Goal: Find specific page/section: Find specific page/section

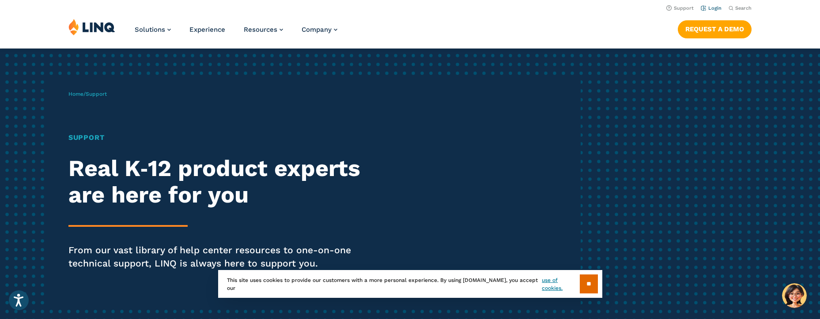
click at [710, 6] on link "Login" at bounding box center [711, 8] width 21 height 6
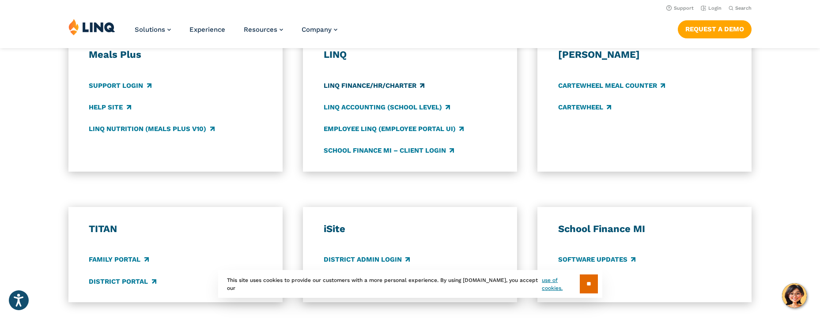
scroll to position [486, 0]
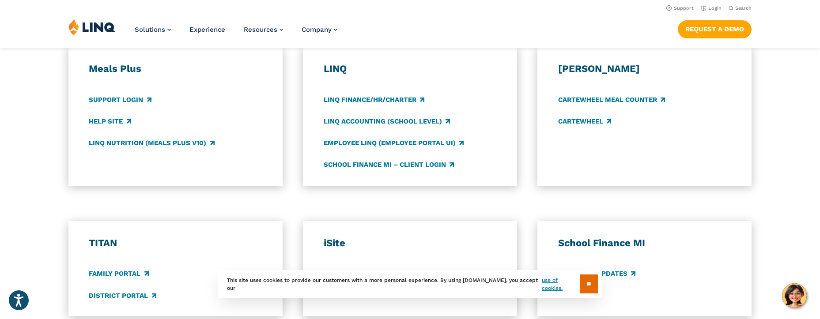
click at [342, 70] on h3 "LINQ" at bounding box center [410, 69] width 173 height 12
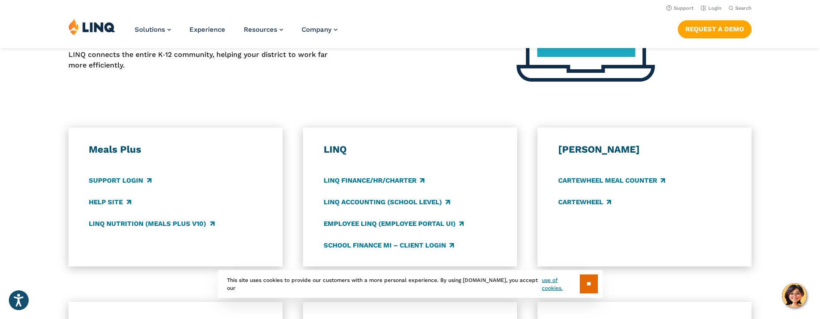
scroll to position [398, 0]
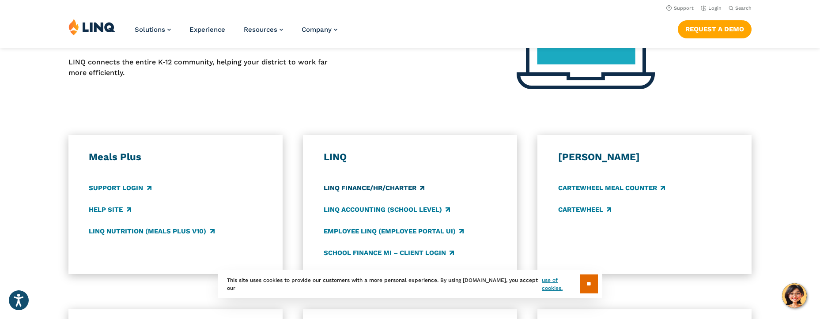
click at [419, 187] on link "LINQ Finance/HR/Charter" at bounding box center [374, 188] width 101 height 10
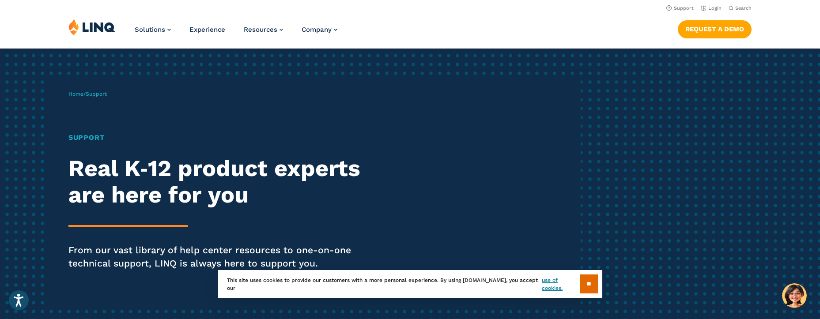
click at [793, 300] on section "** This site uses cookies to provide our customers with a more personal experie…" at bounding box center [410, 299] width 806 height 28
